Goal: Task Accomplishment & Management: Use online tool/utility

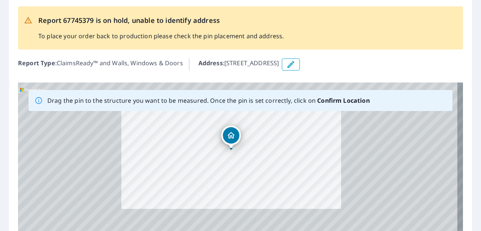
scroll to position [40, 0]
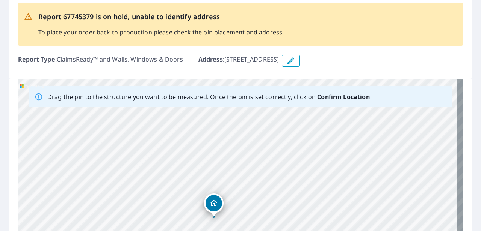
drag, startPoint x: 268, startPoint y: 136, endPoint x: 244, endPoint y: 158, distance: 32.5
click at [244, 158] on div "[STREET_ADDRESS]" at bounding box center [240, 197] width 445 height 236
drag, startPoint x: 215, startPoint y: 201, endPoint x: 240, endPoint y: 132, distance: 73.5
click at [240, 132] on div "[STREET_ADDRESS]" at bounding box center [240, 197] width 445 height 236
drag, startPoint x: 234, startPoint y: 206, endPoint x: 219, endPoint y: 181, distance: 29.1
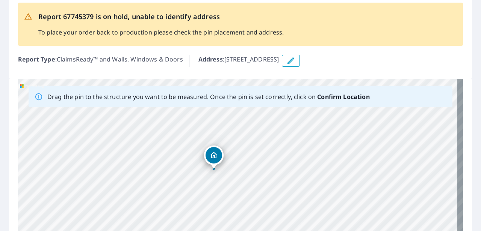
click at [219, 181] on div "[STREET_ADDRESS]" at bounding box center [240, 197] width 445 height 236
drag, startPoint x: 185, startPoint y: 193, endPoint x: 206, endPoint y: 130, distance: 66.4
click at [206, 130] on div "[STREET_ADDRESS]" at bounding box center [240, 197] width 445 height 236
drag, startPoint x: 218, startPoint y: 126, endPoint x: 196, endPoint y: 172, distance: 50.6
click at [196, 172] on div "[STREET_ADDRESS]" at bounding box center [240, 197] width 445 height 236
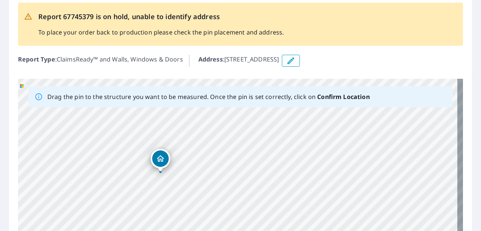
drag, startPoint x: 159, startPoint y: 160, endPoint x: 160, endPoint y: 156, distance: 4.8
click at [160, 156] on div "[STREET_ADDRESS]" at bounding box center [240, 197] width 445 height 236
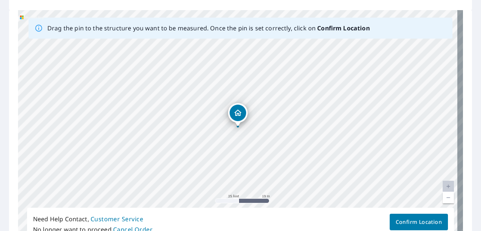
scroll to position [130, 0]
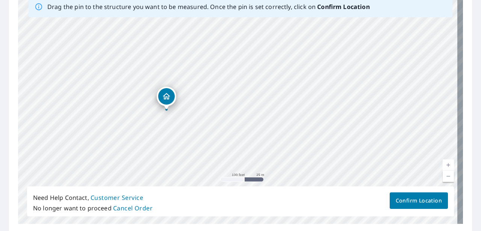
drag, startPoint x: 178, startPoint y: 166, endPoint x: 165, endPoint y: 130, distance: 37.8
click at [165, 130] on div "[STREET_ADDRESS]" at bounding box center [240, 107] width 445 height 236
drag, startPoint x: 127, startPoint y: 143, endPoint x: 123, endPoint y: 95, distance: 47.5
click at [123, 95] on div "[STREET_ADDRESS]" at bounding box center [240, 107] width 445 height 236
drag, startPoint x: 141, startPoint y: 92, endPoint x: 139, endPoint y: 103, distance: 11.4
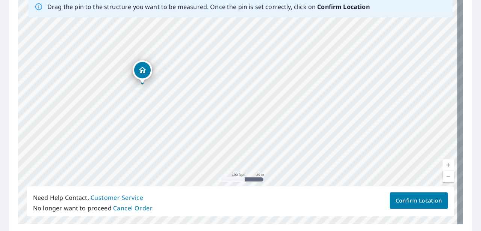
click at [139, 103] on div "[STREET_ADDRESS]" at bounding box center [240, 107] width 445 height 236
click at [399, 199] on span "Confirm Location" at bounding box center [419, 201] width 46 height 9
